Goal: Information Seeking & Learning: Learn about a topic

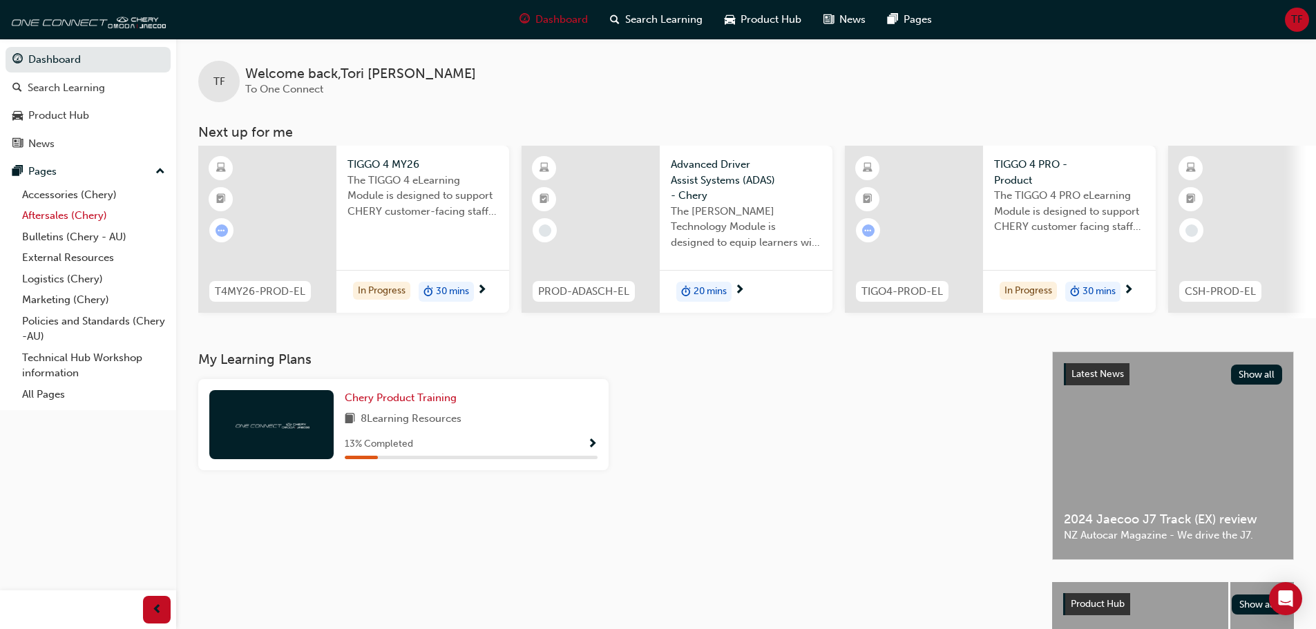
click at [109, 218] on link "Aftersales (Chery)" at bounding box center [94, 215] width 154 height 21
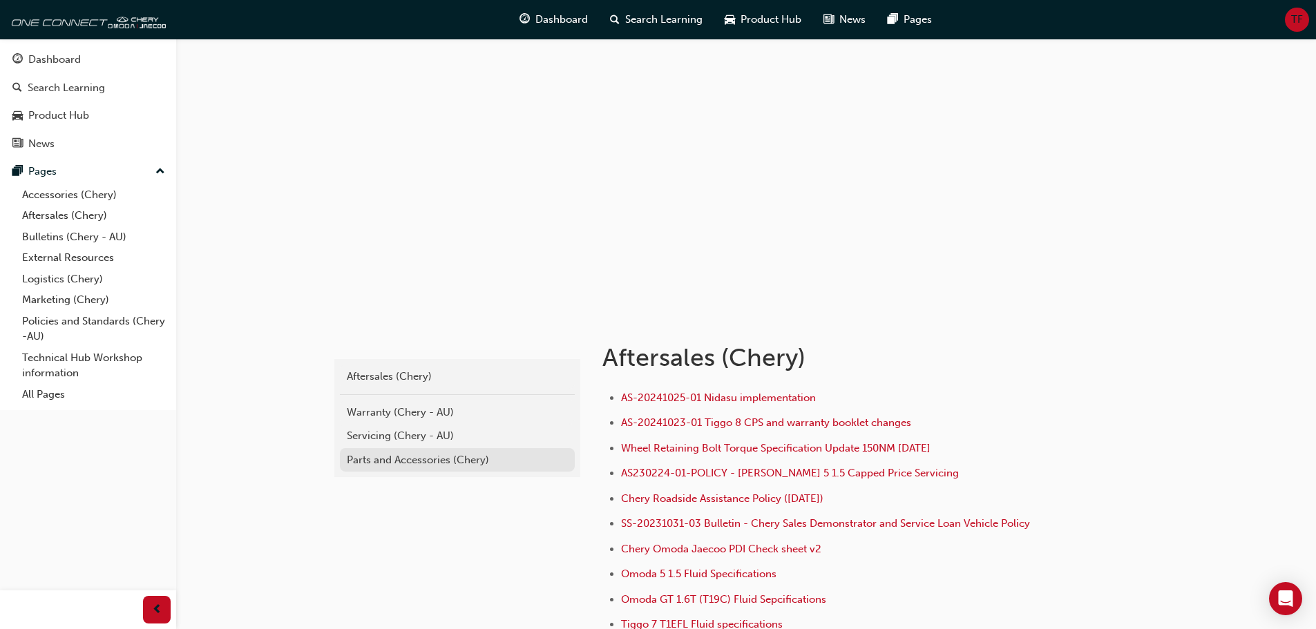
click at [429, 464] on div "Parts and Accessories (Chery)" at bounding box center [457, 460] width 221 height 16
click at [366, 432] on div "Servicing (Chery - AU)" at bounding box center [457, 436] width 221 height 16
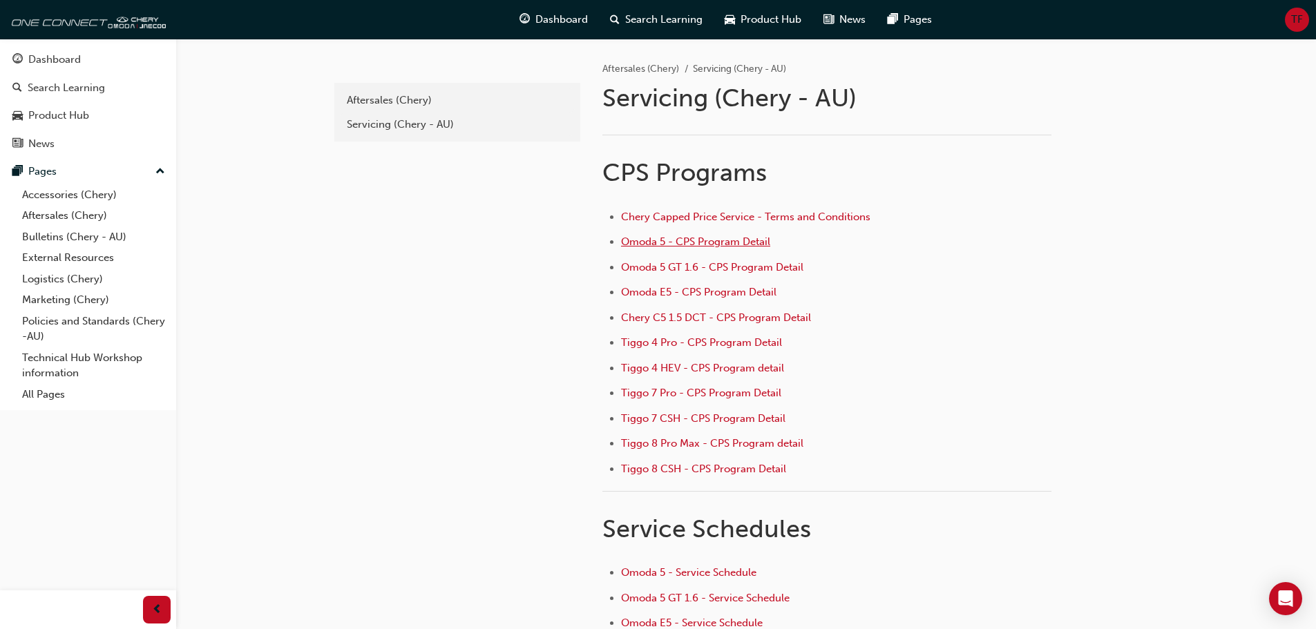
click at [743, 241] on span "Omoda 5 - CPS Program Detail" at bounding box center [695, 241] width 149 height 12
